Goal: Find specific page/section: Find specific page/section

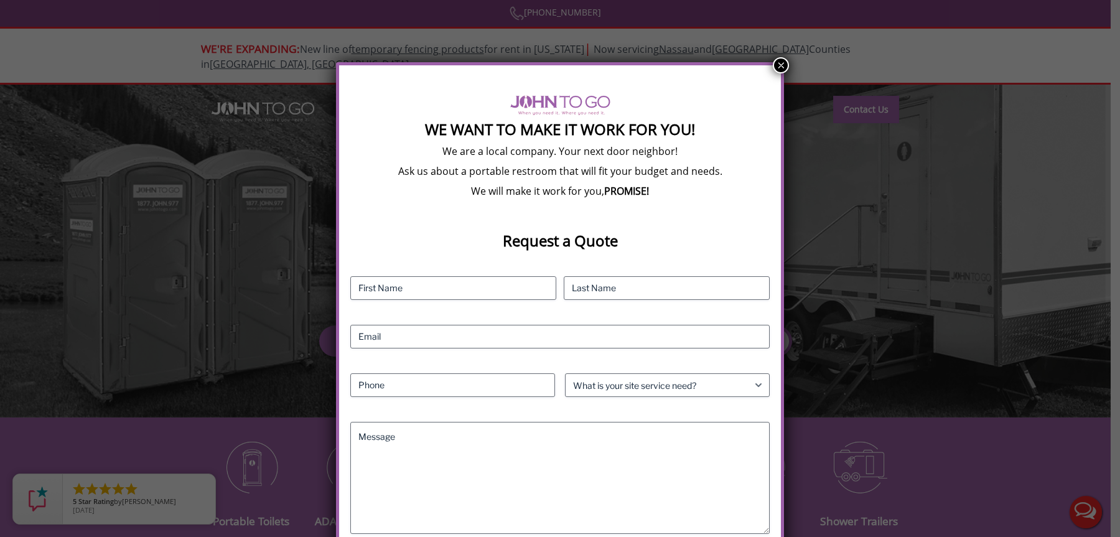
click at [773, 66] on button "×" at bounding box center [781, 65] width 16 height 16
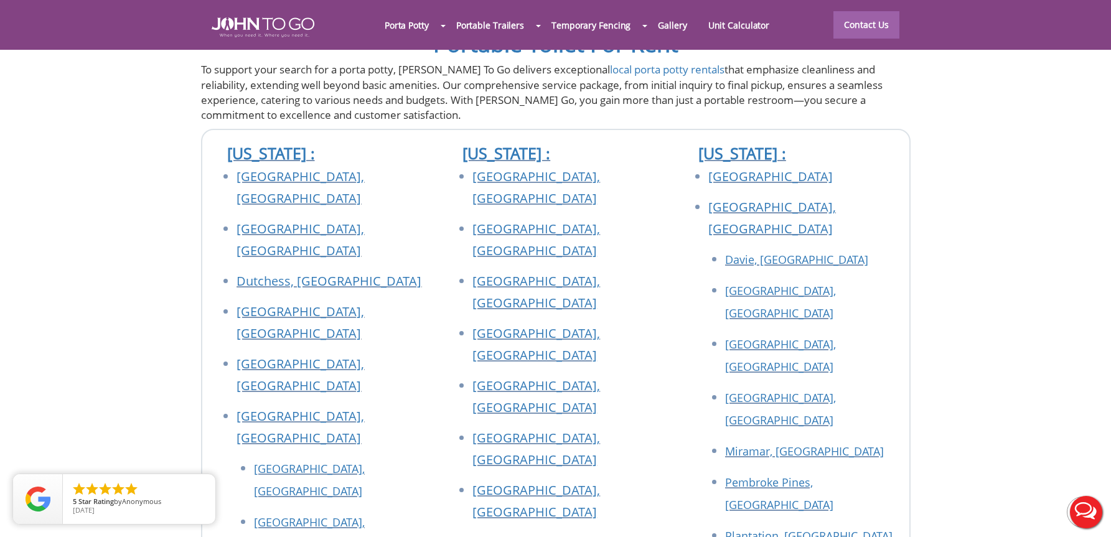
scroll to position [4440, 0]
click at [726, 169] on link "[GEOGRAPHIC_DATA]" at bounding box center [770, 177] width 124 height 17
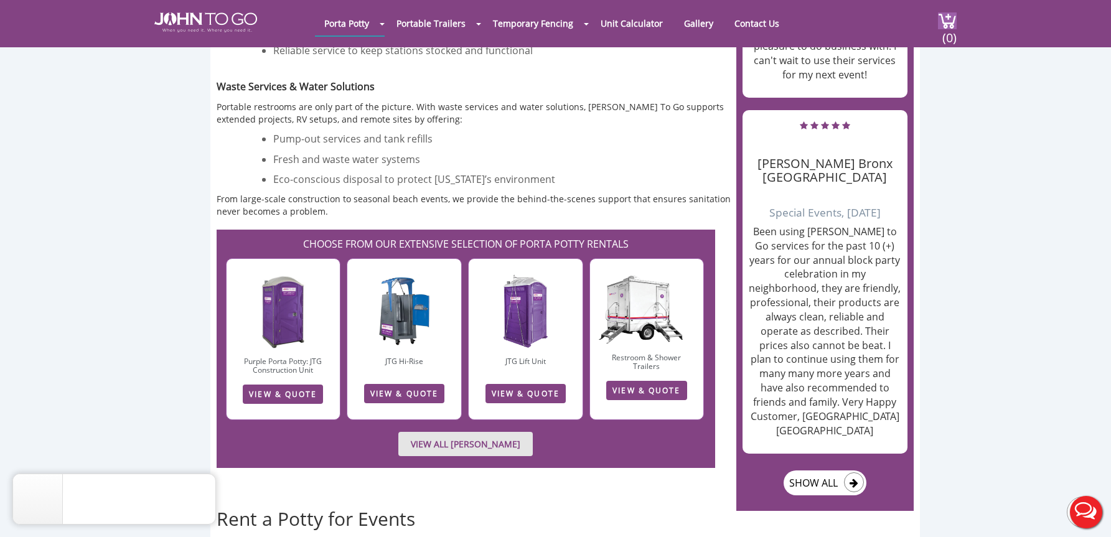
scroll to position [1244, 0]
